Goal: Task Accomplishment & Management: Use online tool/utility

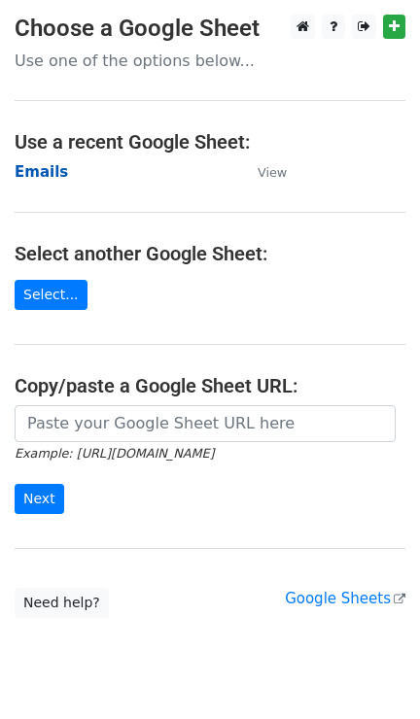
click at [45, 166] on strong "Emails" at bounding box center [41, 171] width 53 height 17
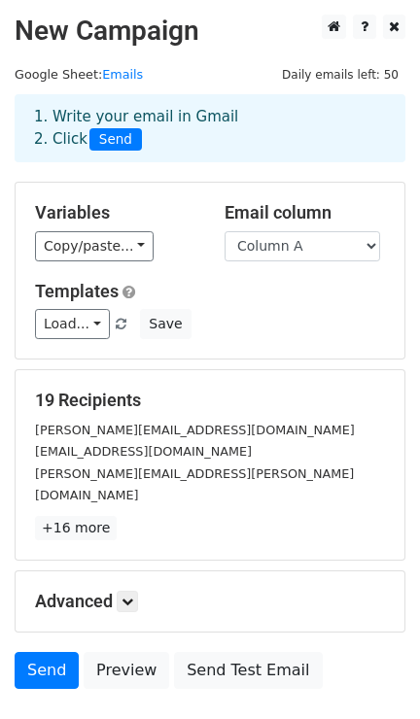
click at [83, 449] on small "eleftheria.paraschou@allclearinsurance.com" at bounding box center [143, 451] width 217 height 15
click at [78, 516] on link "+16 more" at bounding box center [76, 528] width 82 height 24
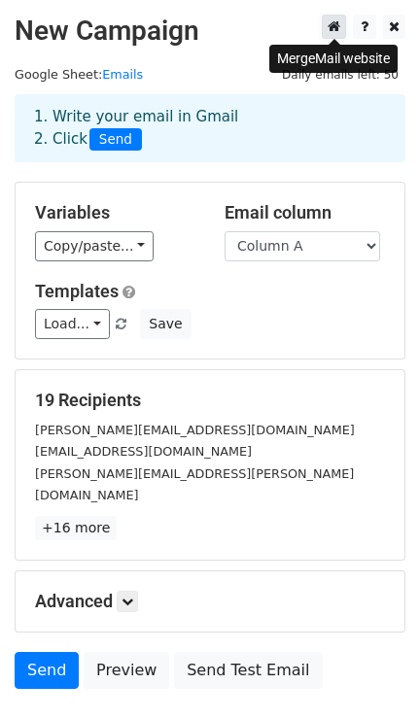
click at [332, 24] on icon at bounding box center [333, 26] width 13 height 14
click at [80, 322] on link "Load..." at bounding box center [72, 324] width 75 height 30
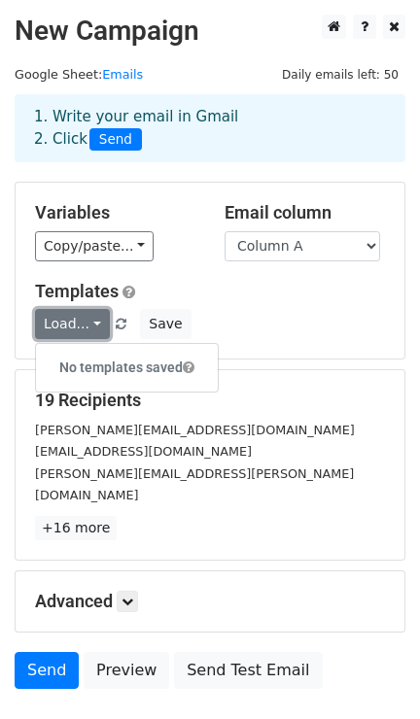
click at [80, 322] on link "Load..." at bounding box center [72, 324] width 75 height 30
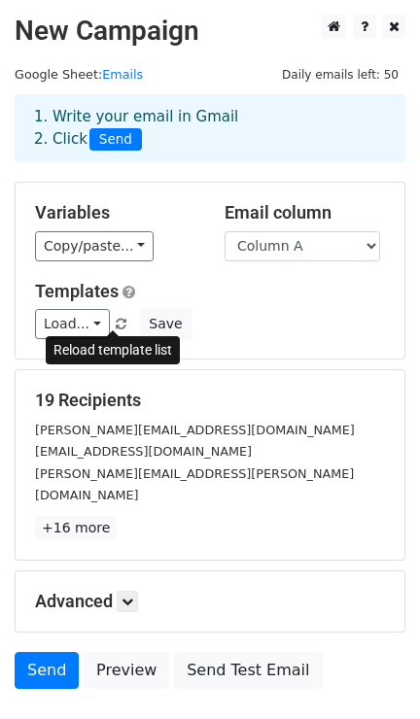
click at [116, 323] on span at bounding box center [121, 325] width 11 height 13
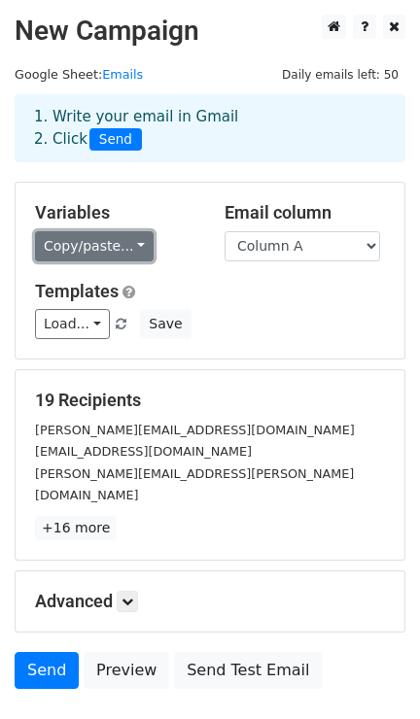
click at [117, 240] on link "Copy/paste..." at bounding box center [94, 246] width 119 height 30
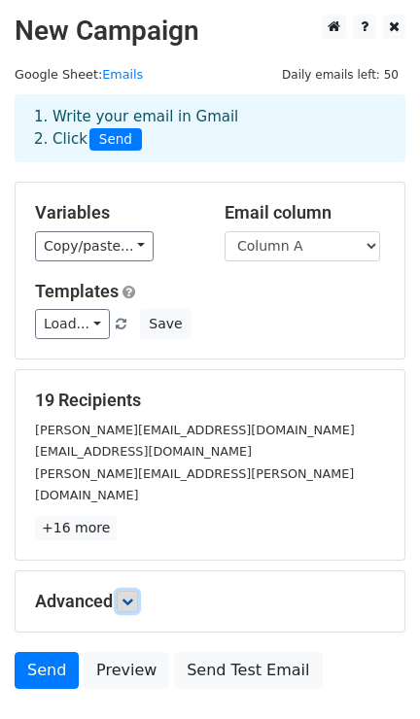
click at [132, 595] on icon at bounding box center [127, 601] width 12 height 12
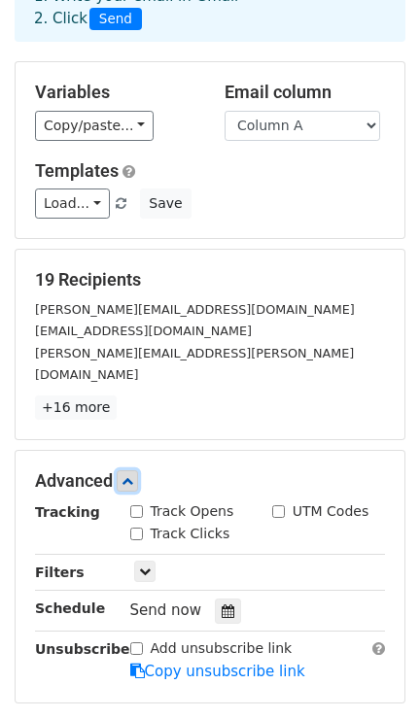
scroll to position [120, 0]
click at [138, 505] on input "Track Opens" at bounding box center [136, 511] width 13 height 13
checkbox input "true"
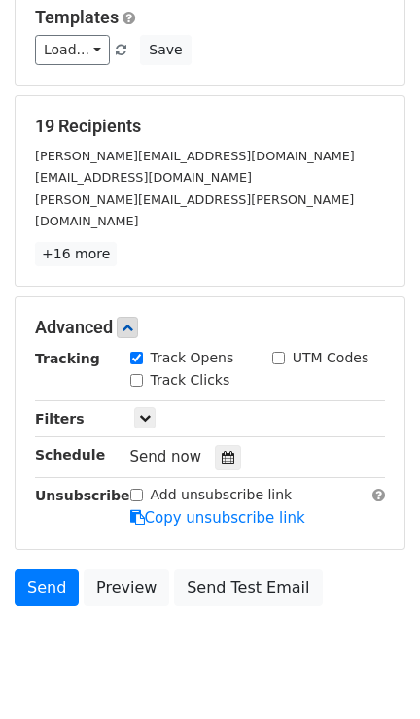
scroll to position [276, 0]
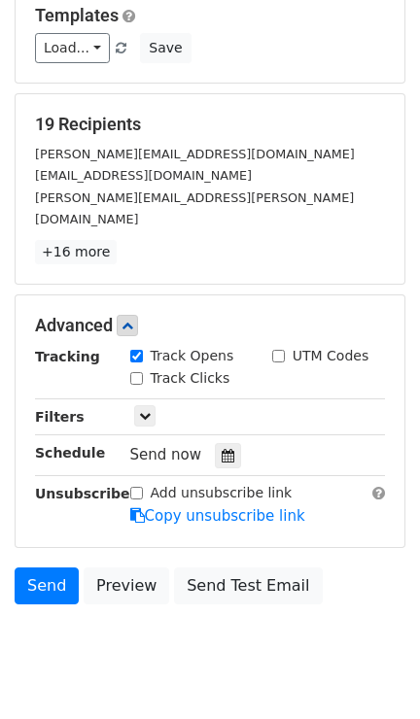
click at [137, 372] on input "Track Clicks" at bounding box center [136, 378] width 13 height 13
checkbox input "true"
click at [143, 405] on link at bounding box center [144, 415] width 21 height 21
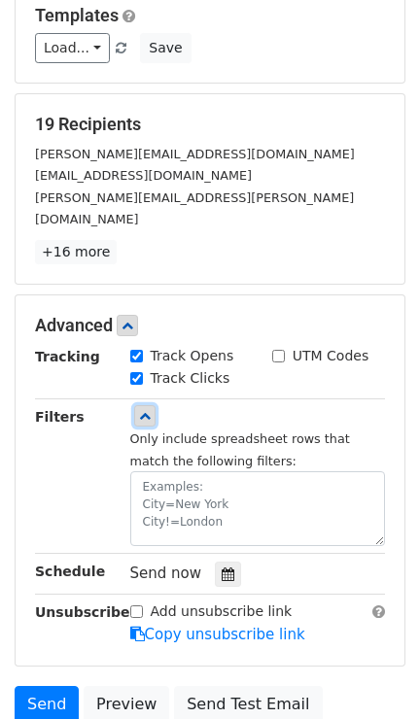
click at [143, 410] on icon at bounding box center [145, 416] width 12 height 12
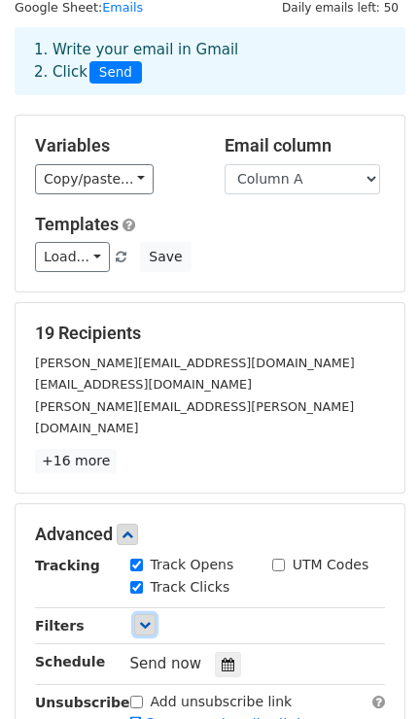
scroll to position [0, 0]
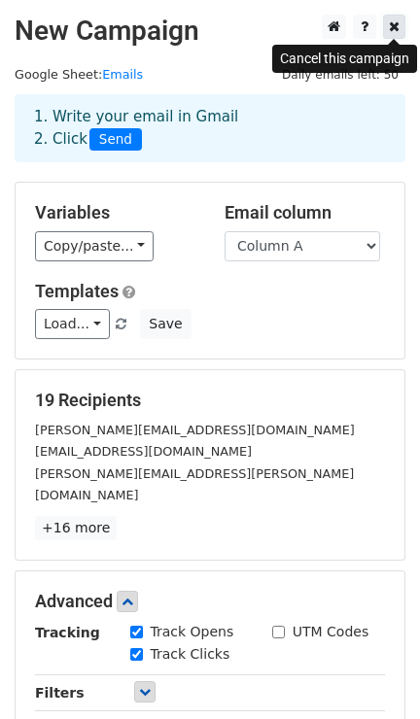
click at [399, 24] on link at bounding box center [394, 27] width 22 height 24
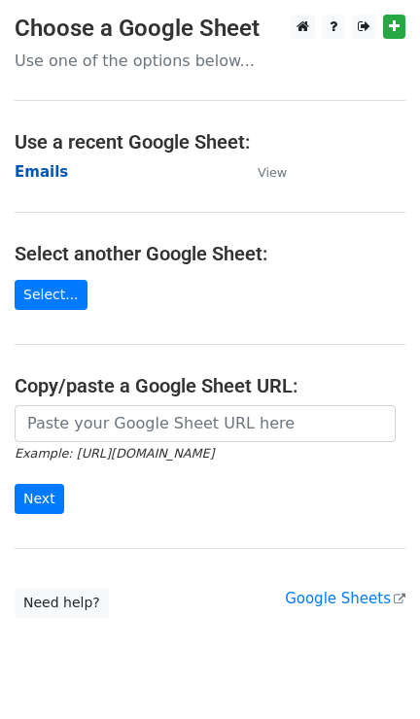
click at [40, 169] on strong "Emails" at bounding box center [41, 171] width 53 height 17
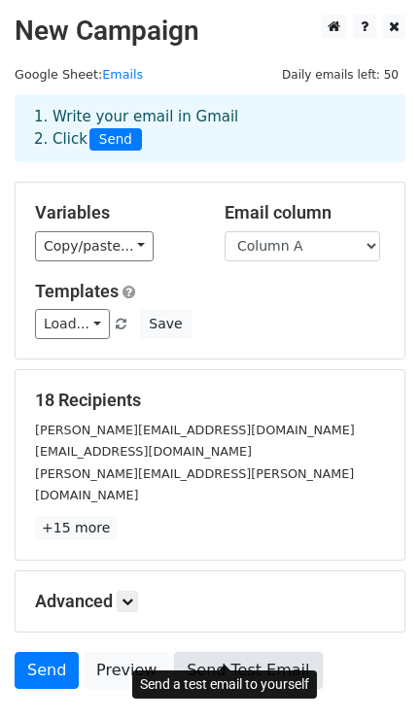
click at [196, 652] on link "Send Test Email" at bounding box center [248, 670] width 148 height 37
click at [250, 652] on link "Send Test Email" at bounding box center [248, 670] width 148 height 37
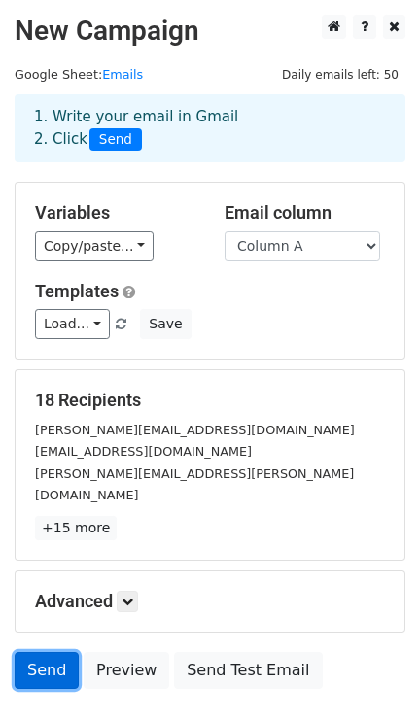
click at [29, 652] on link "Send" at bounding box center [47, 670] width 64 height 37
